Goal: Task Accomplishment & Management: Complete application form

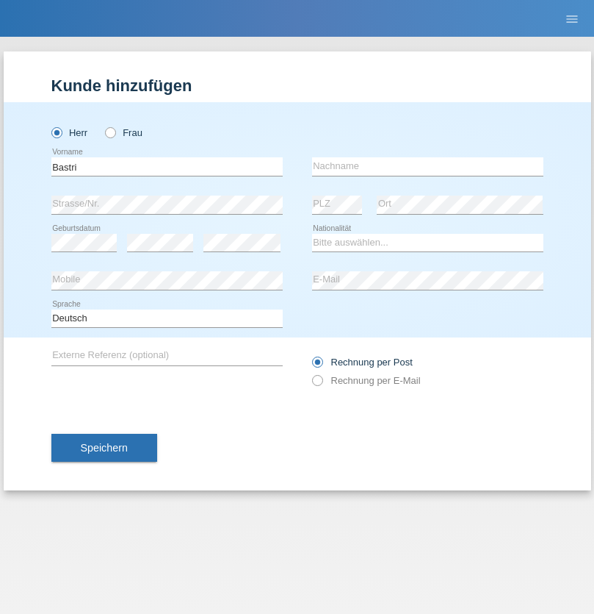
type input "Bastri"
click at [428, 166] on input "text" at bounding box center [427, 166] width 231 height 18
type input "Ajdari"
select select "MK"
select select "C"
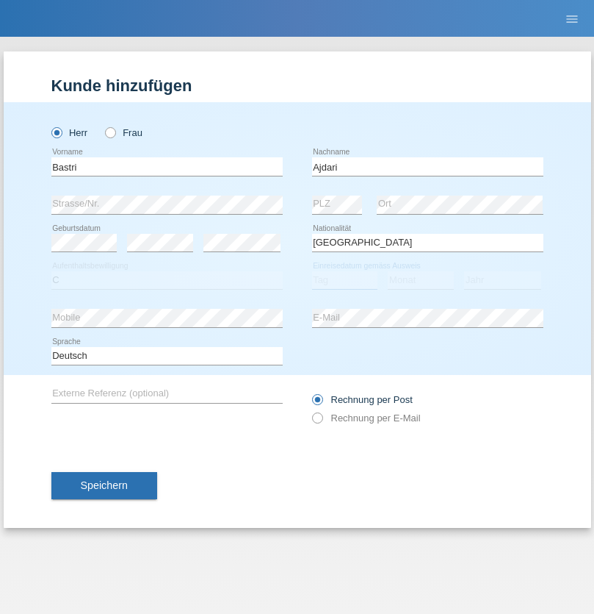
select select "01"
select select "02"
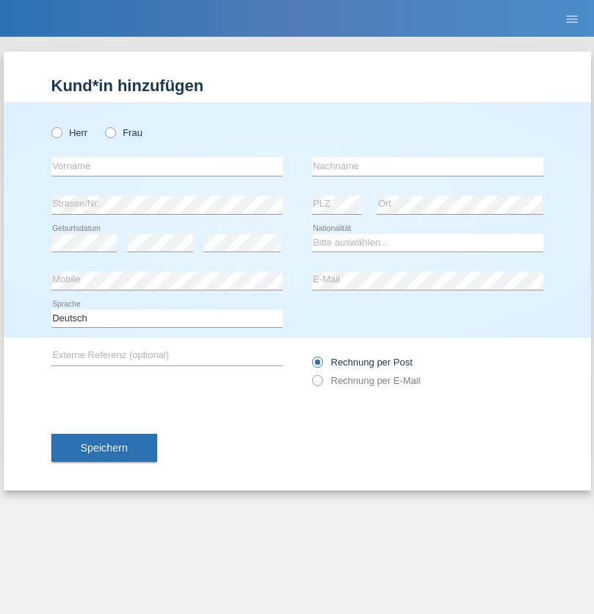
radio input "true"
click at [167, 166] on input "text" at bounding box center [166, 166] width 231 height 18
type input "Kushtrim"
click at [428, 166] on input "text" at bounding box center [427, 166] width 231 height 18
type input "Ajruli"
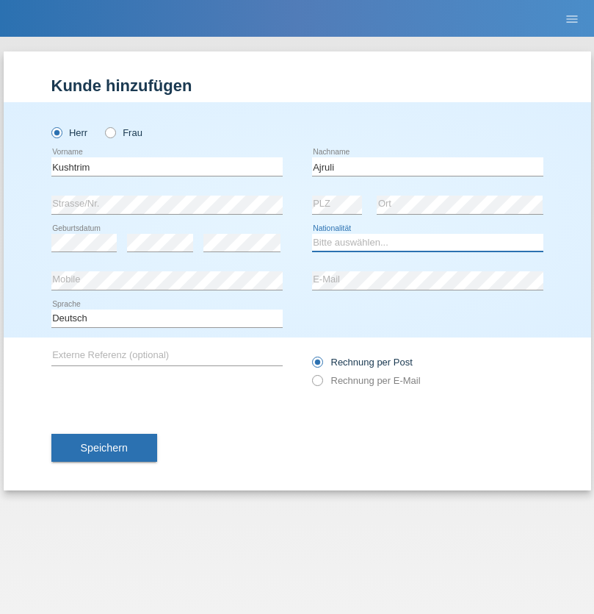
select select "MK"
select select "C"
select select "17"
select select "09"
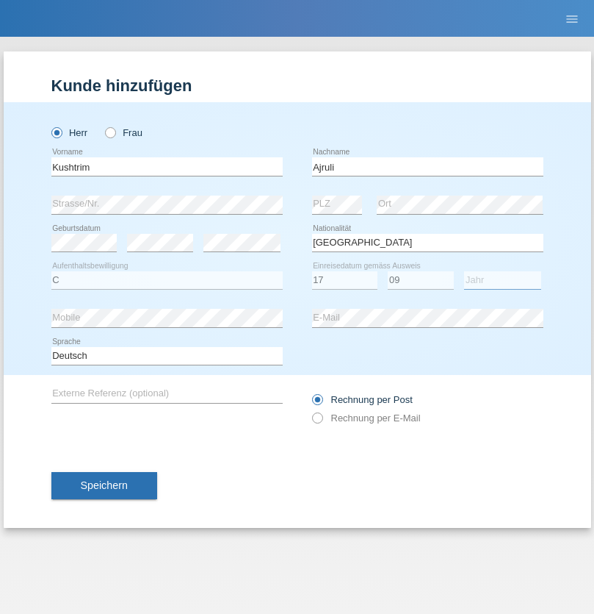
select select "2019"
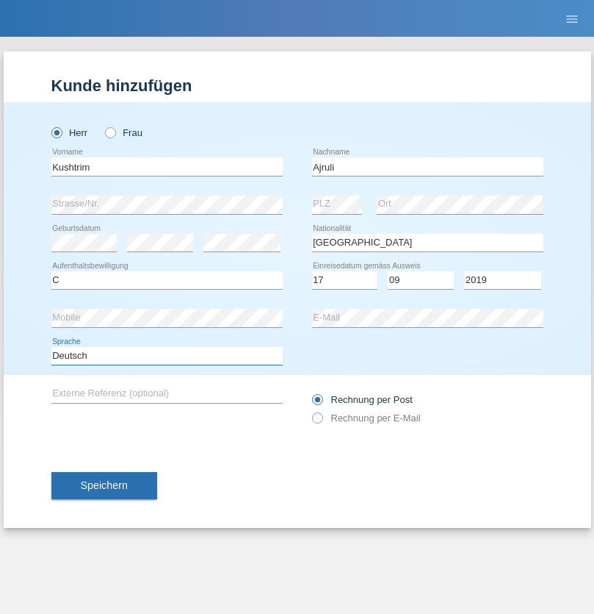
select select "en"
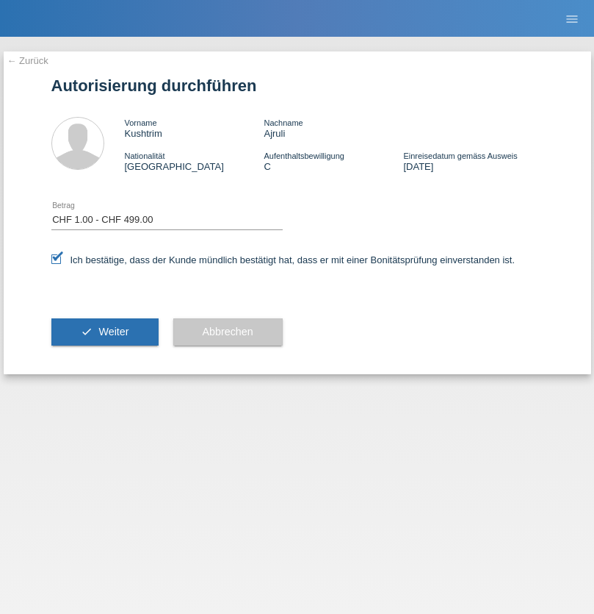
select select "1"
click at [104, 331] on span "Weiter" at bounding box center [113, 331] width 30 height 12
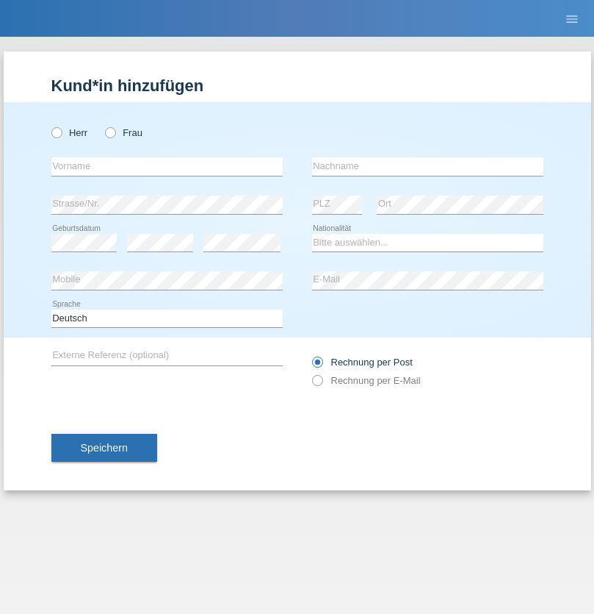
radio input "true"
click at [167, 166] on input "text" at bounding box center [166, 166] width 231 height 18
type input "Dodzi Kwami"
click at [428, 166] on input "text" at bounding box center [427, 166] width 231 height 18
type input "FELITSE"
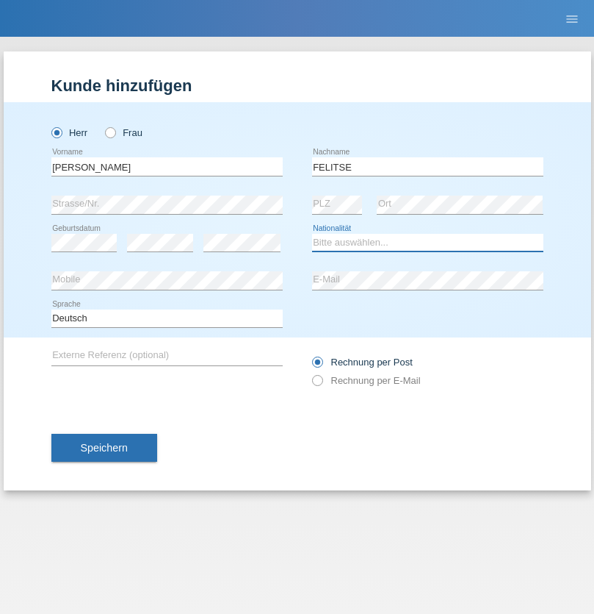
select select "CH"
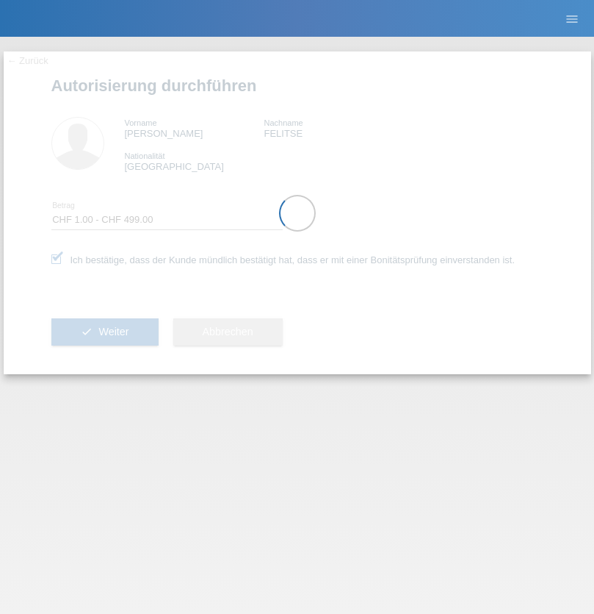
select select "1"
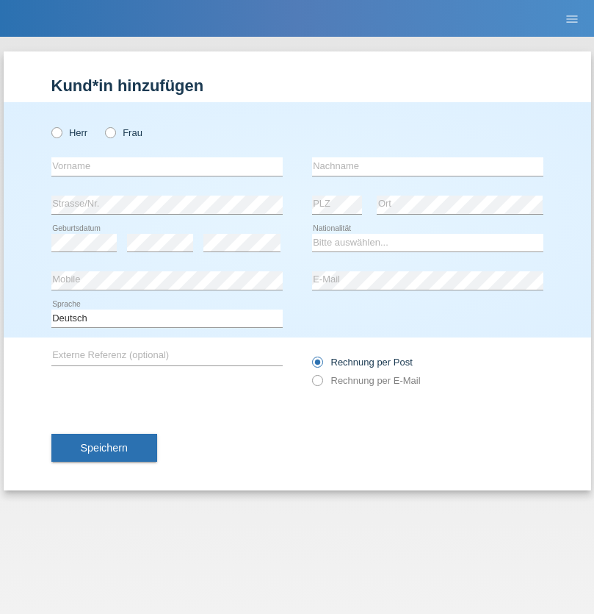
radio input "true"
click at [167, 166] on input "text" at bounding box center [166, 166] width 231 height 18
type input "Sebastian"
click at [428, 166] on input "text" at bounding box center [427, 166] width 231 height 18
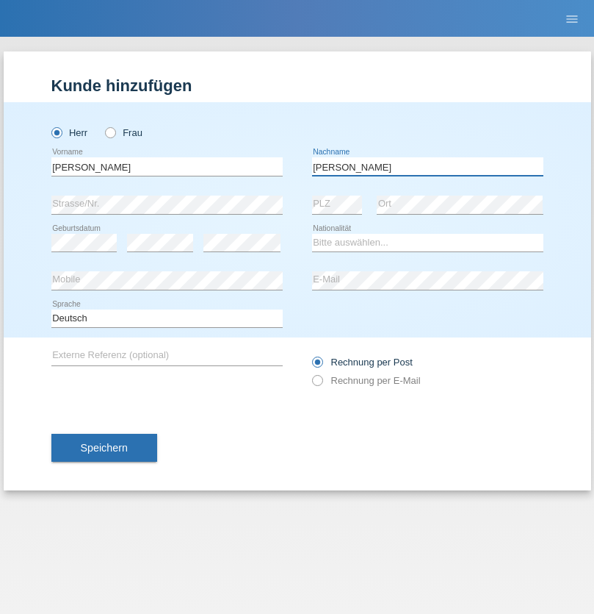
type input "Kuczynski"
select select "PL"
select select "C"
select select "16"
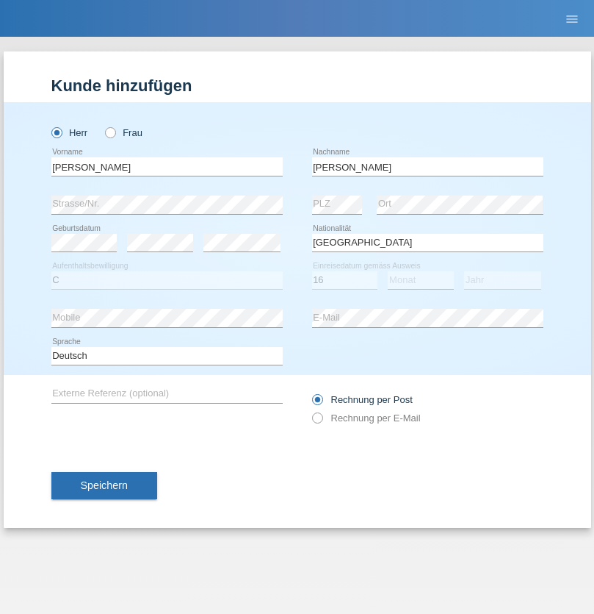
select select "04"
select select "2010"
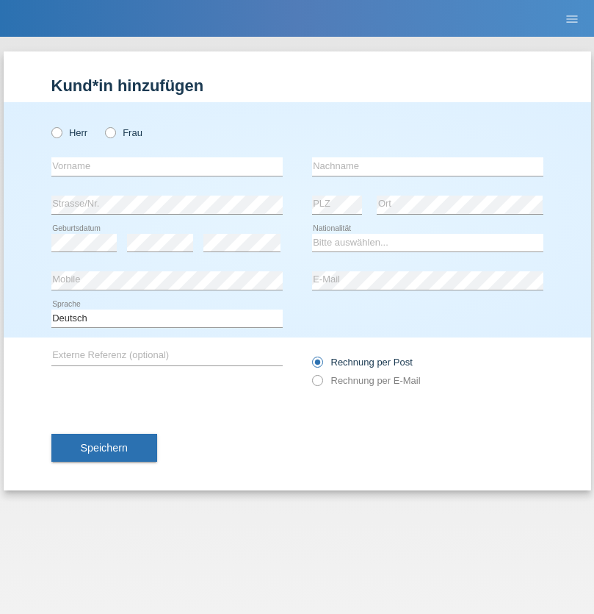
radio input "true"
click at [167, 166] on input "text" at bounding box center [166, 166] width 231 height 18
type input "Denise"
click at [428, 166] on input "text" at bounding box center [427, 166] width 231 height 18
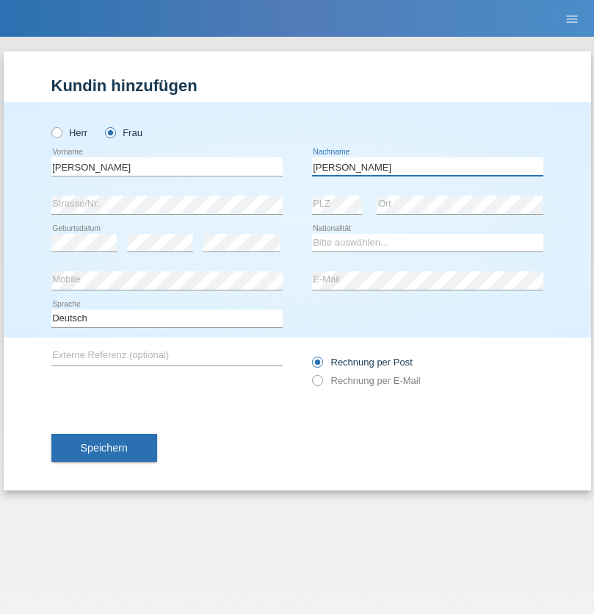
type input "Edward"
select select "CH"
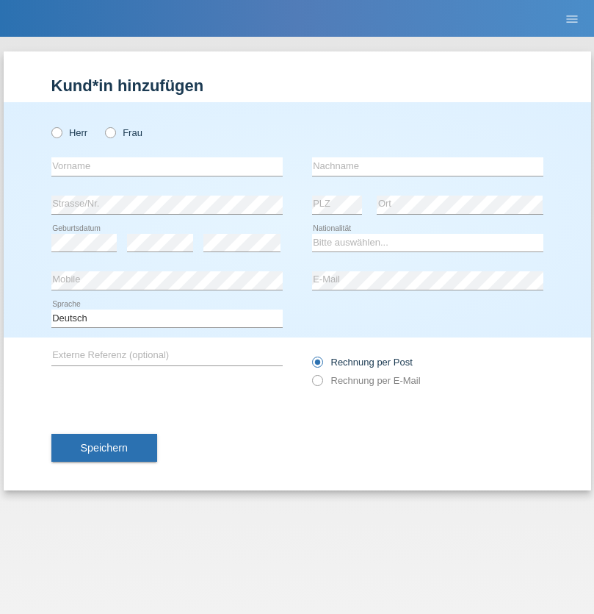
radio input "true"
click at [167, 166] on input "text" at bounding box center [166, 166] width 231 height 18
type input "Luca"
click at [428, 166] on input "text" at bounding box center [427, 166] width 231 height 18
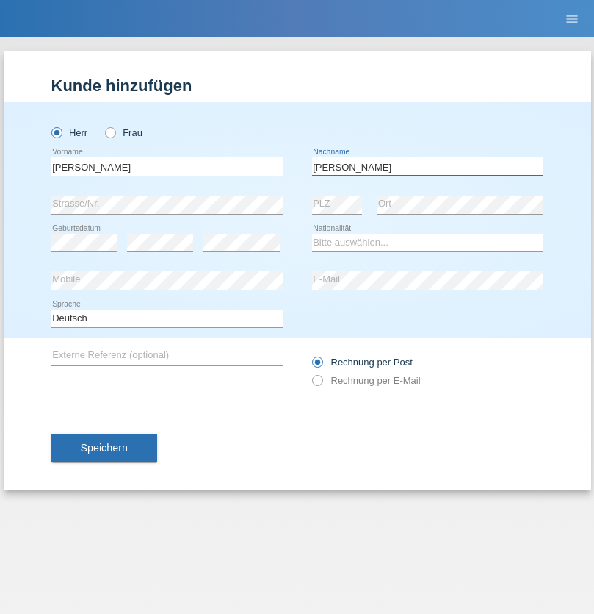
type input "Meier"
select select "CH"
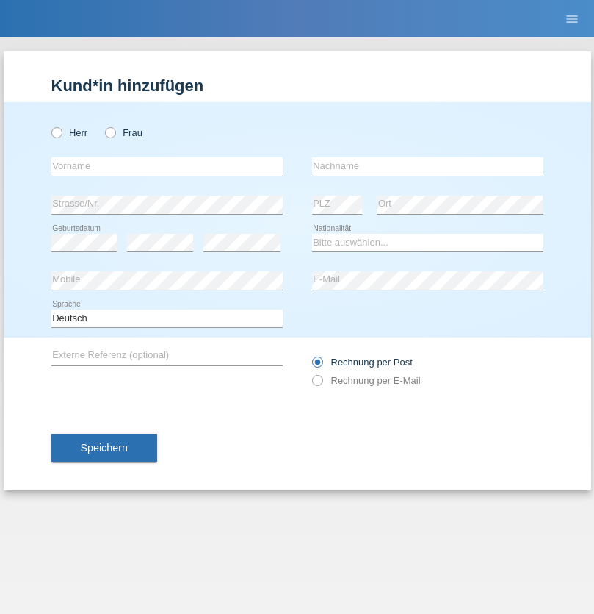
radio input "true"
click at [167, 166] on input "text" at bounding box center [166, 166] width 231 height 18
type input "[PERSON_NAME]"
click at [428, 166] on input "text" at bounding box center [427, 166] width 231 height 18
type input "Selmonaj"
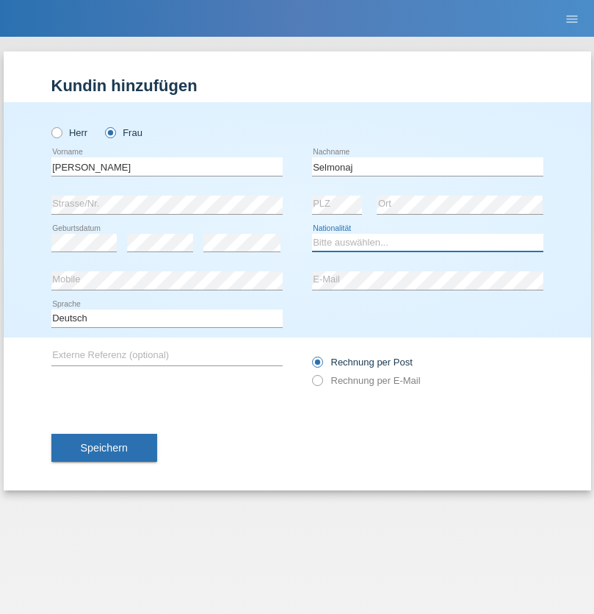
select select "CH"
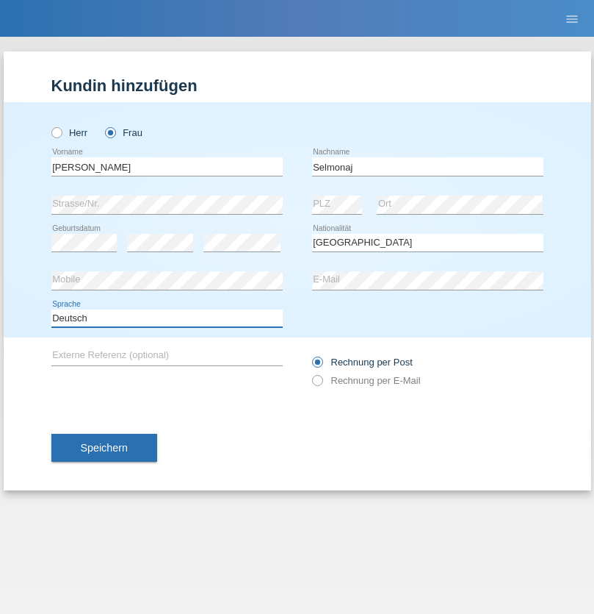
select select "en"
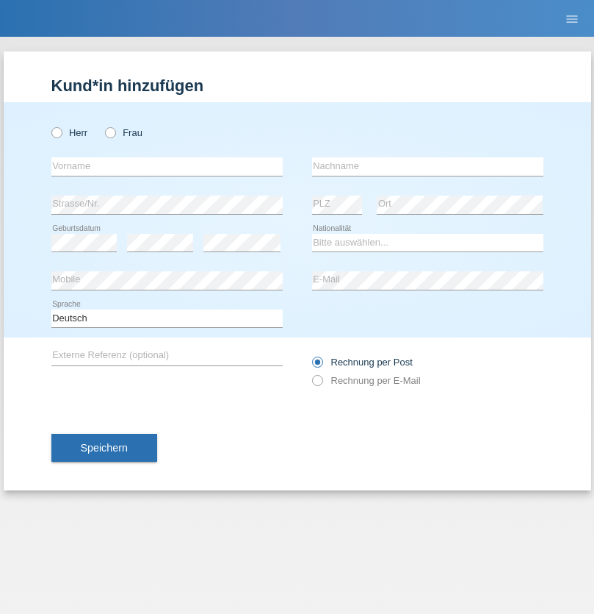
radio input "true"
click at [167, 166] on input "text" at bounding box center [166, 166] width 231 height 18
type input "[PERSON_NAME]"
click at [428, 166] on input "text" at bounding box center [427, 166] width 231 height 18
type input "Mehlhorn"
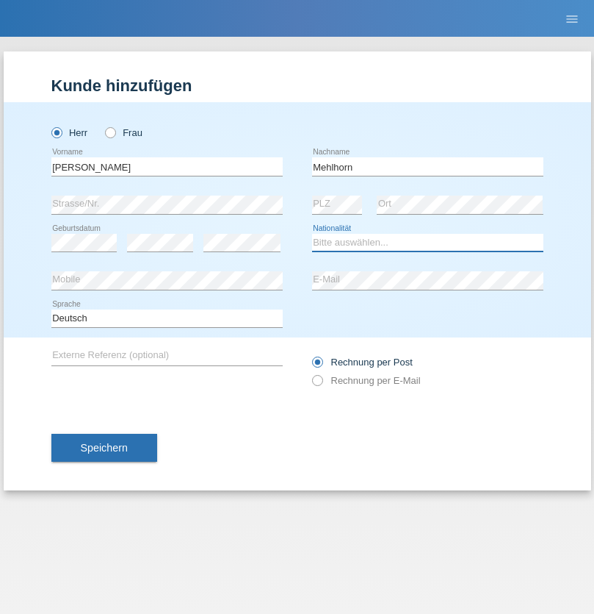
select select "CH"
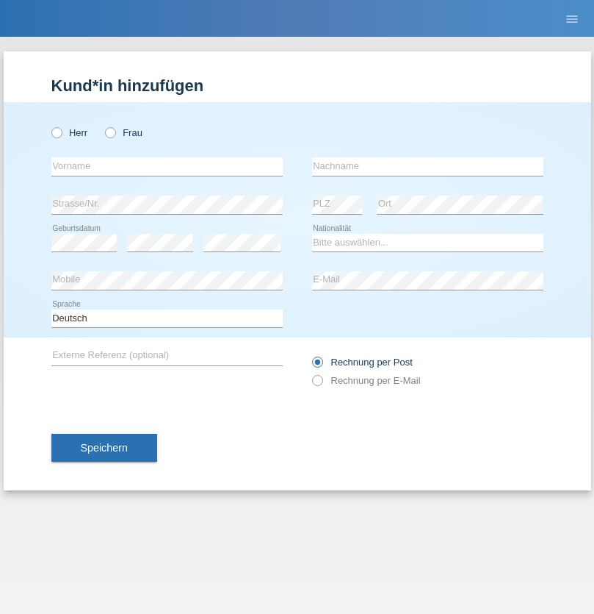
radio input "true"
click at [167, 166] on input "text" at bounding box center [166, 166] width 231 height 18
type input "[PERSON_NAME]"
click at [428, 166] on input "text" at bounding box center [427, 166] width 231 height 18
type input "Papuc"
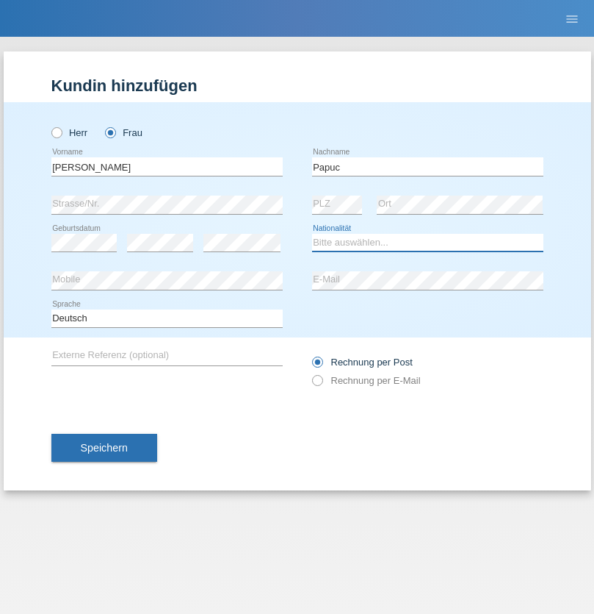
select select "RO"
select select "C"
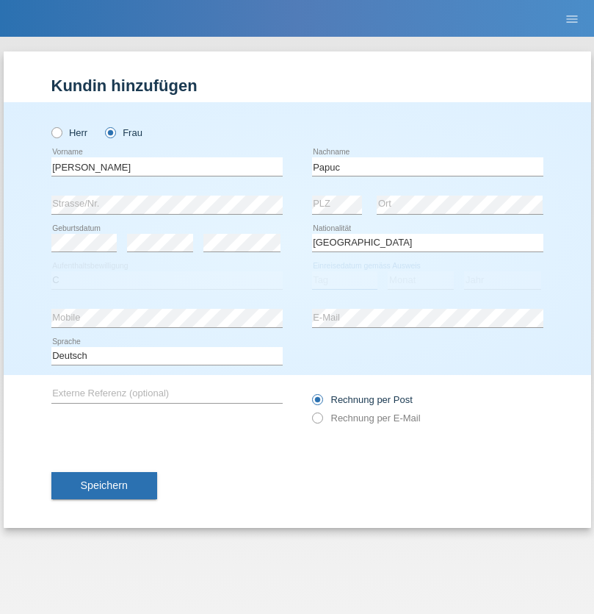
select select "30"
select select "07"
select select "2019"
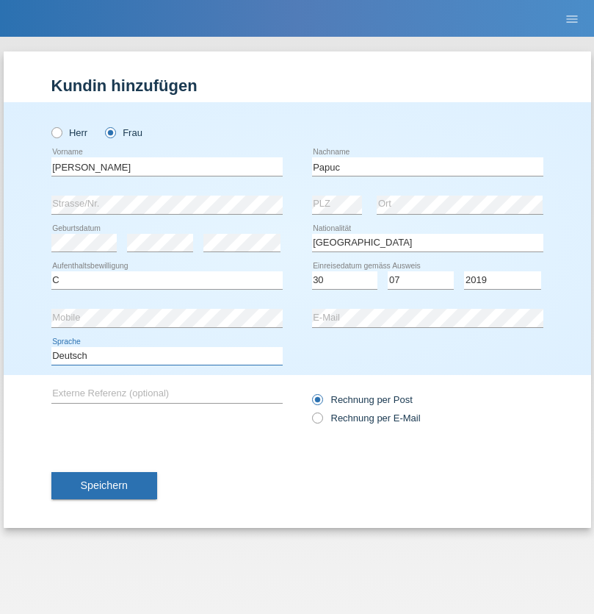
select select "en"
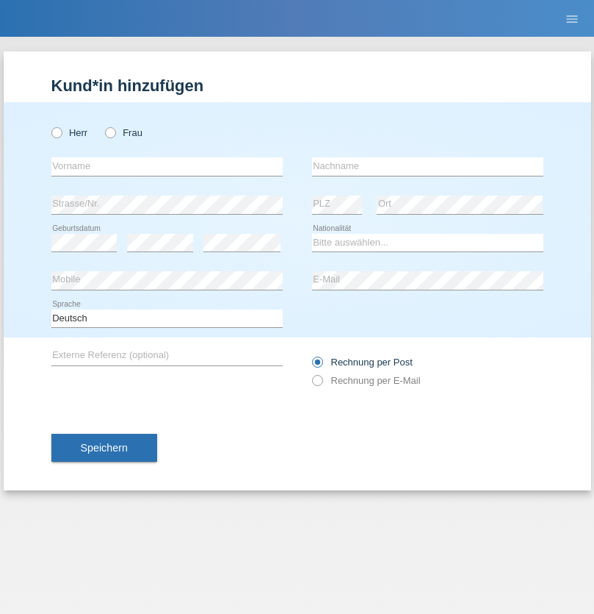
radio input "true"
click at [167, 166] on input "text" at bounding box center [166, 166] width 231 height 18
type input "Dikbaş"
click at [428, 166] on input "text" at bounding box center [427, 166] width 231 height 18
type input "Nuray"
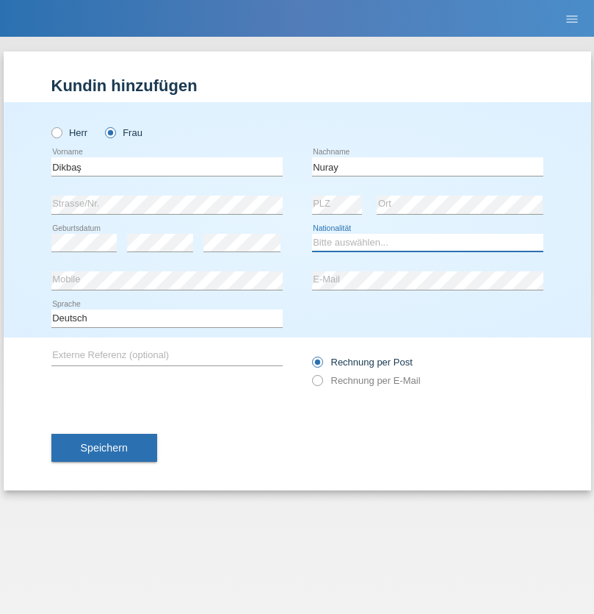
select select "TR"
select select "C"
select select "09"
select select "11"
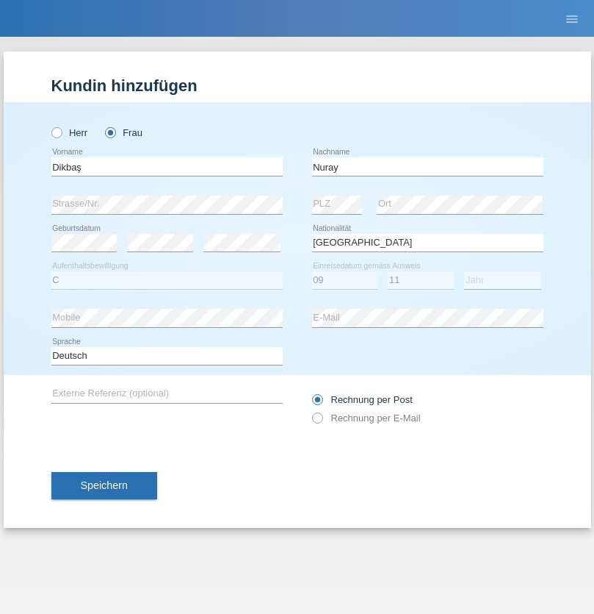
select select "1994"
